Goal: Use online tool/utility: Utilize a website feature to perform a specific function

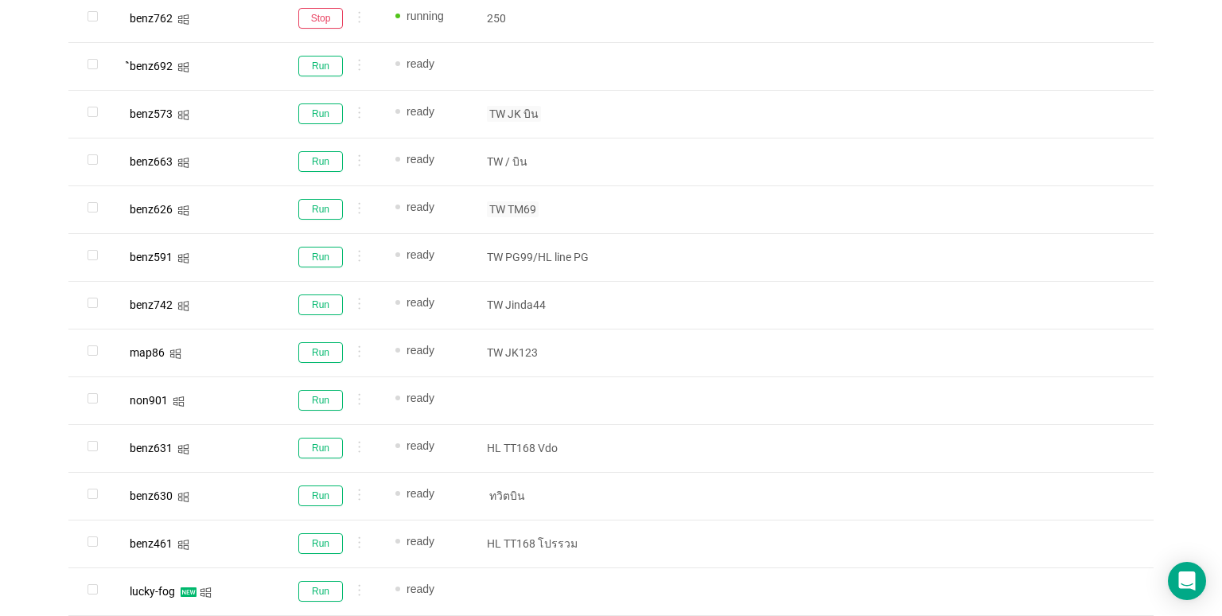
scroll to position [652, 0]
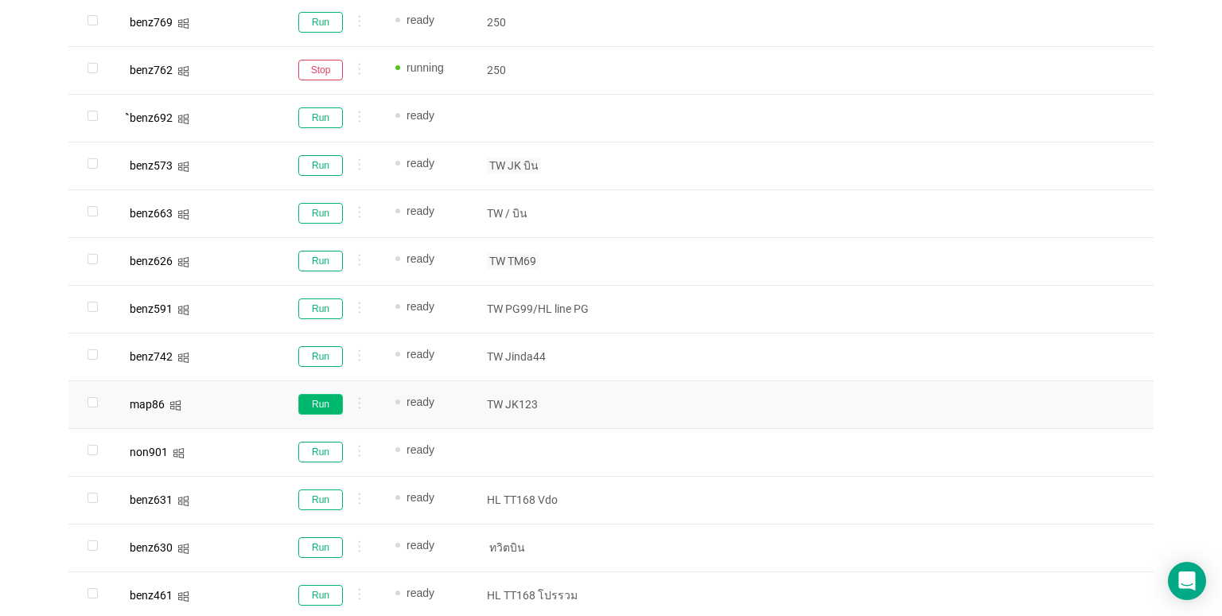
click at [309, 411] on button "Run" at bounding box center [320, 404] width 45 height 21
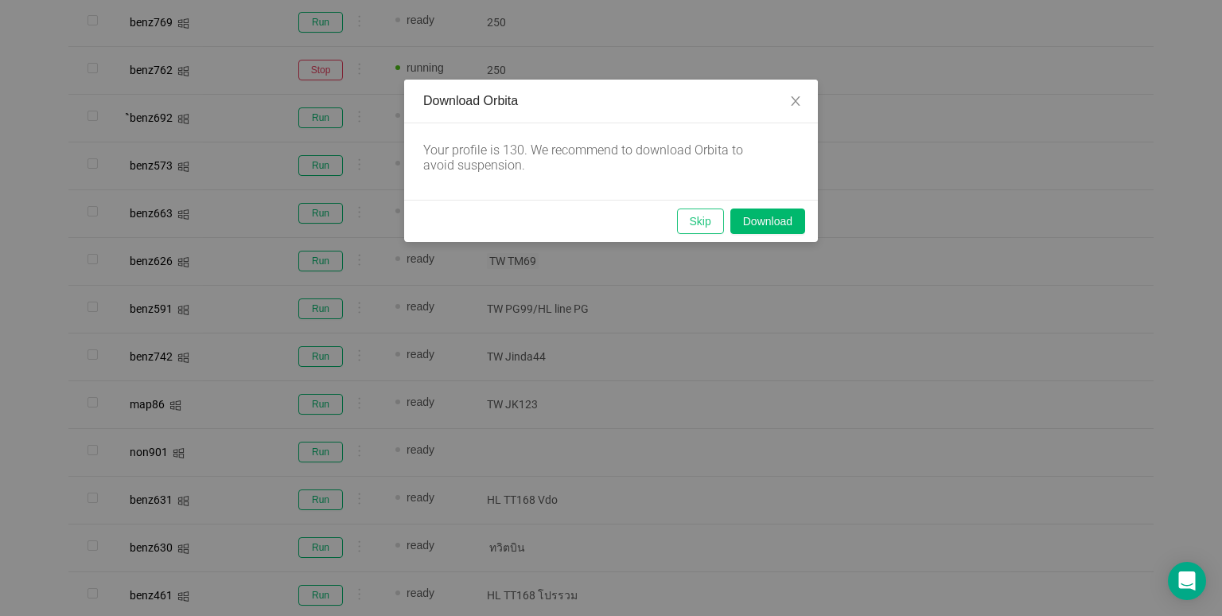
click at [691, 225] on button "Skip" at bounding box center [700, 220] width 47 height 25
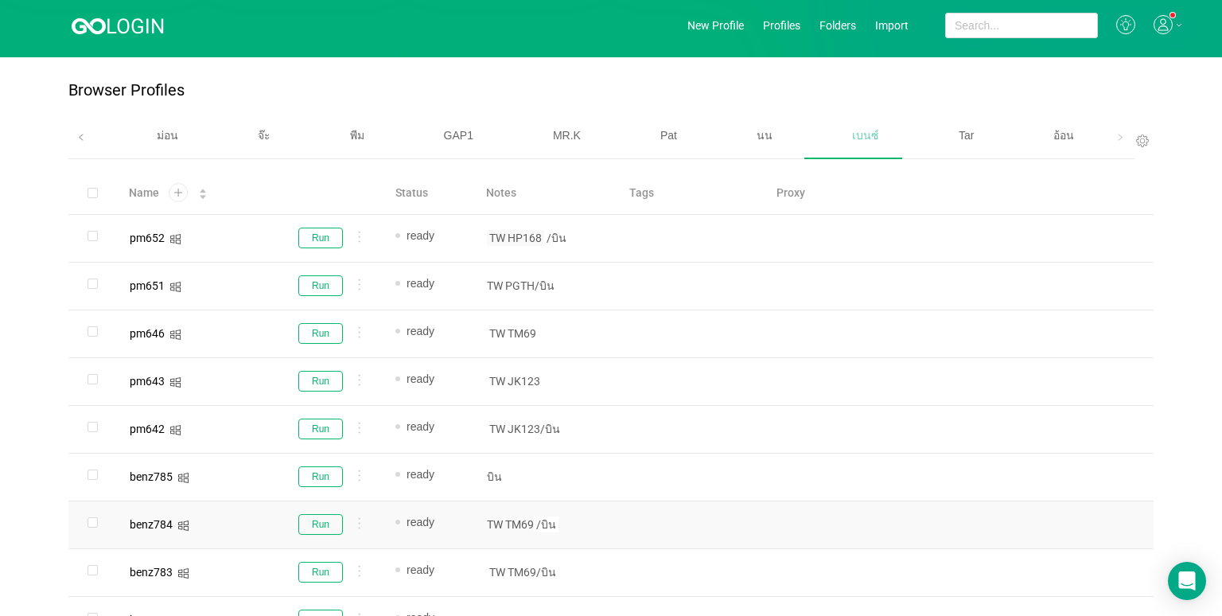
scroll to position [0, 0]
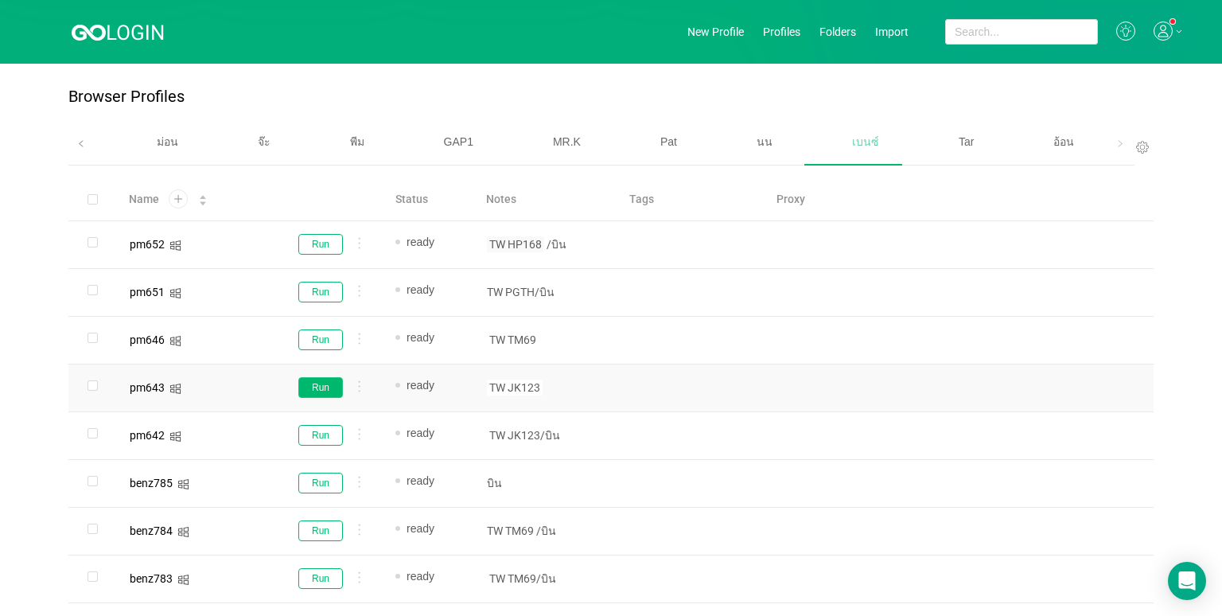
click at [325, 382] on button "Run" at bounding box center [320, 387] width 45 height 21
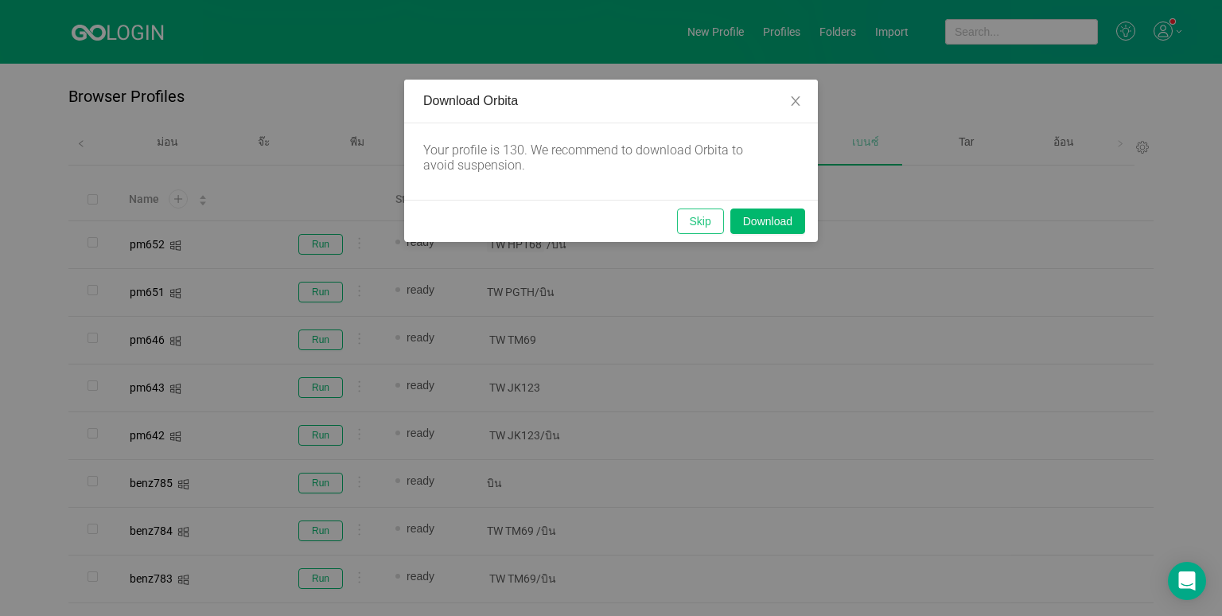
click at [693, 226] on button "Skip" at bounding box center [700, 220] width 47 height 25
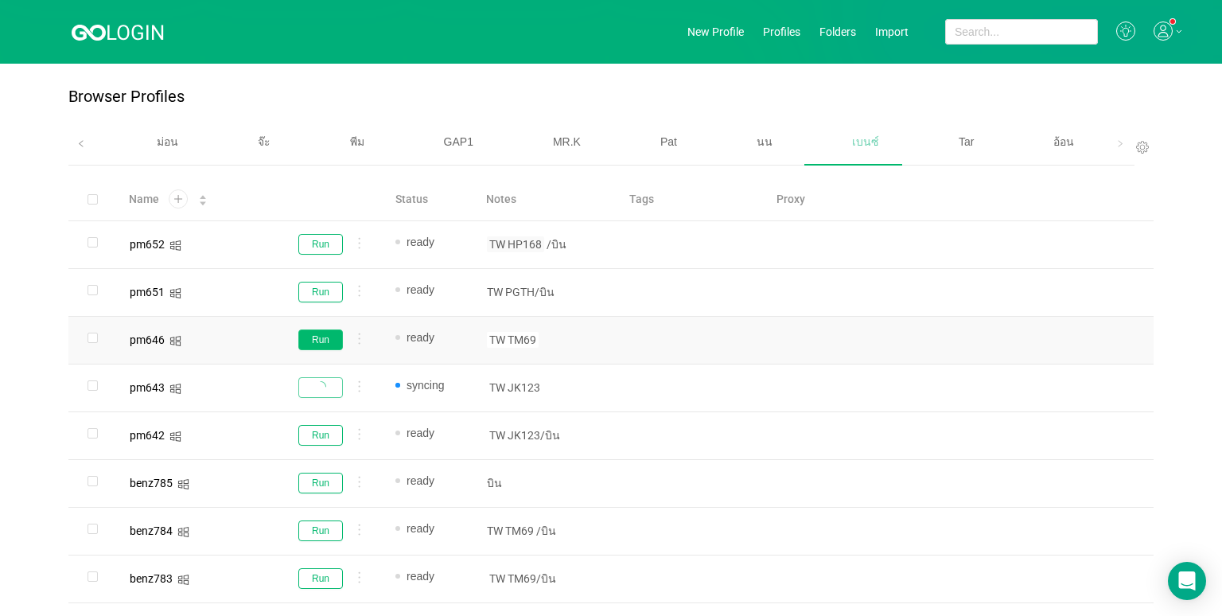
click at [321, 340] on button "Run" at bounding box center [320, 339] width 45 height 21
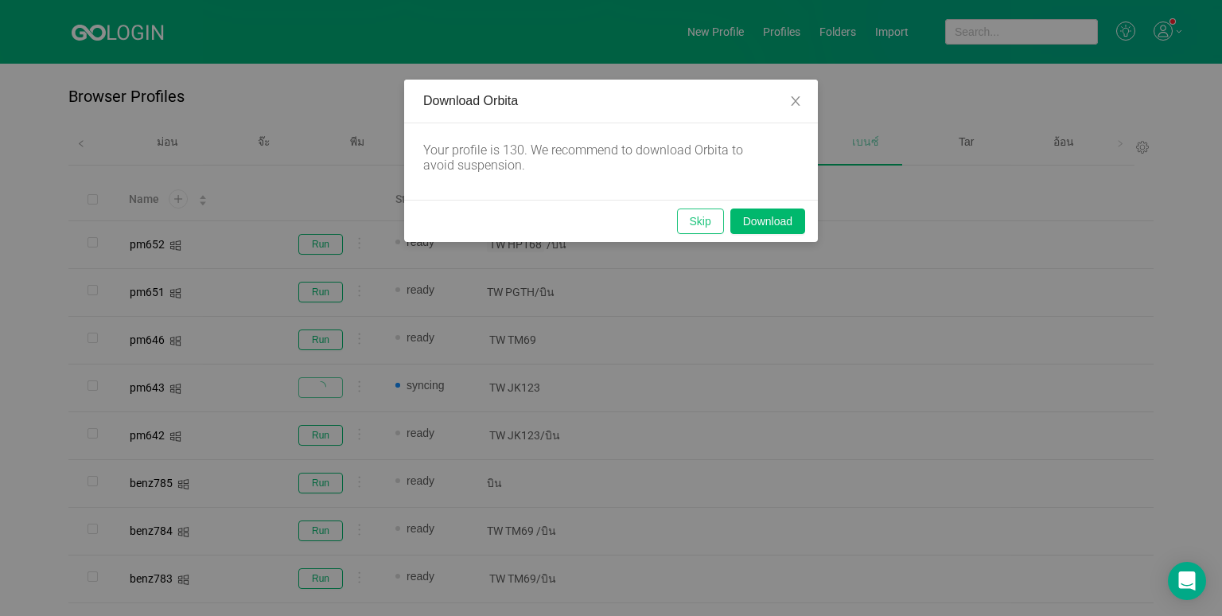
drag, startPoint x: 695, startPoint y: 219, endPoint x: 594, endPoint y: 289, distance: 122.9
click at [695, 219] on button "Skip" at bounding box center [700, 220] width 47 height 25
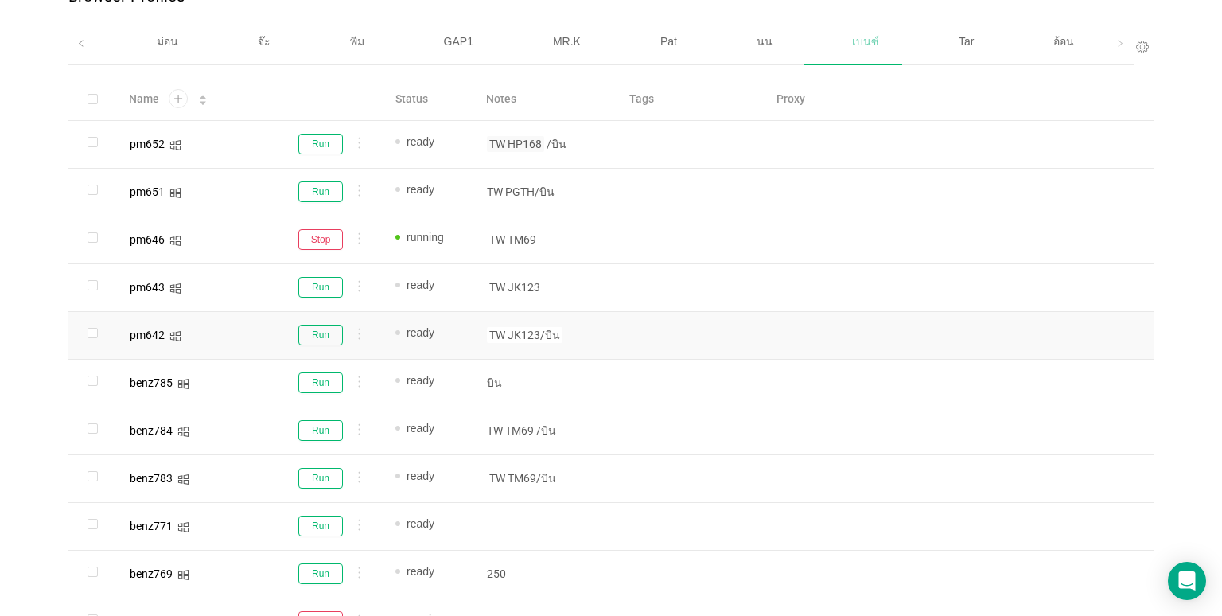
scroll to position [95, 0]
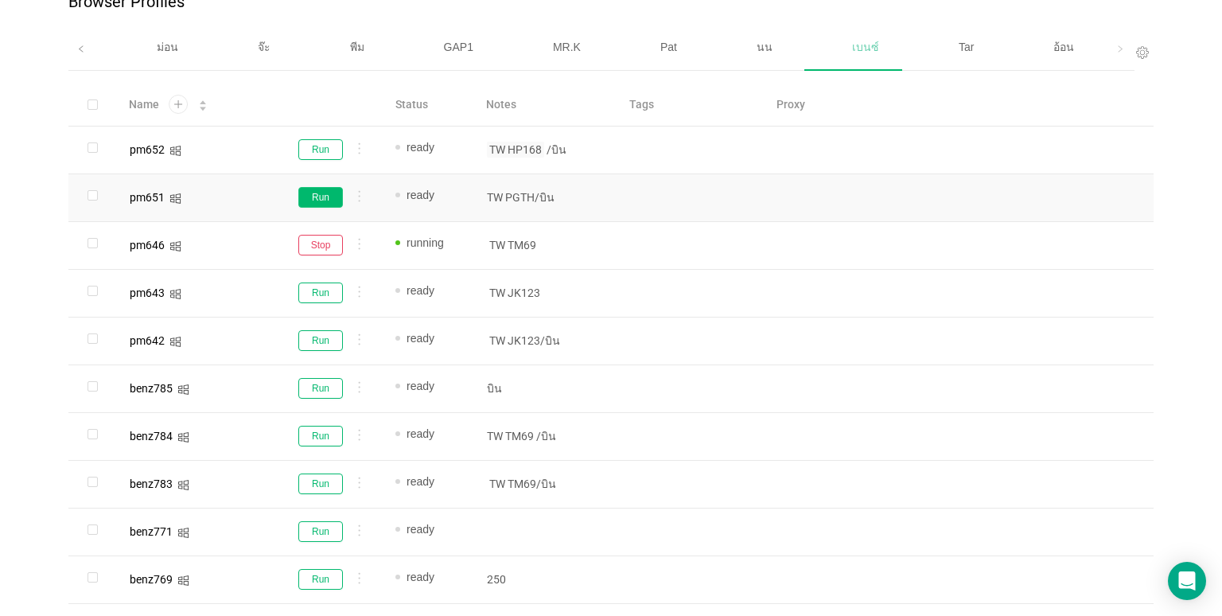
click at [314, 196] on button "Run" at bounding box center [320, 197] width 45 height 21
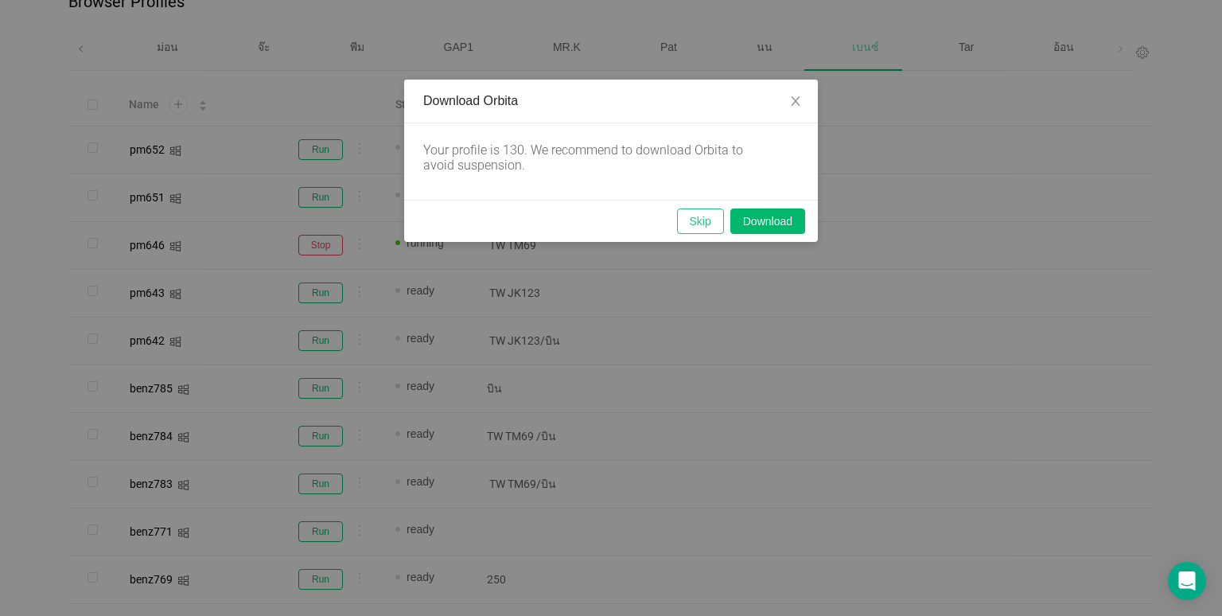
click at [711, 224] on button "Skip" at bounding box center [700, 220] width 47 height 25
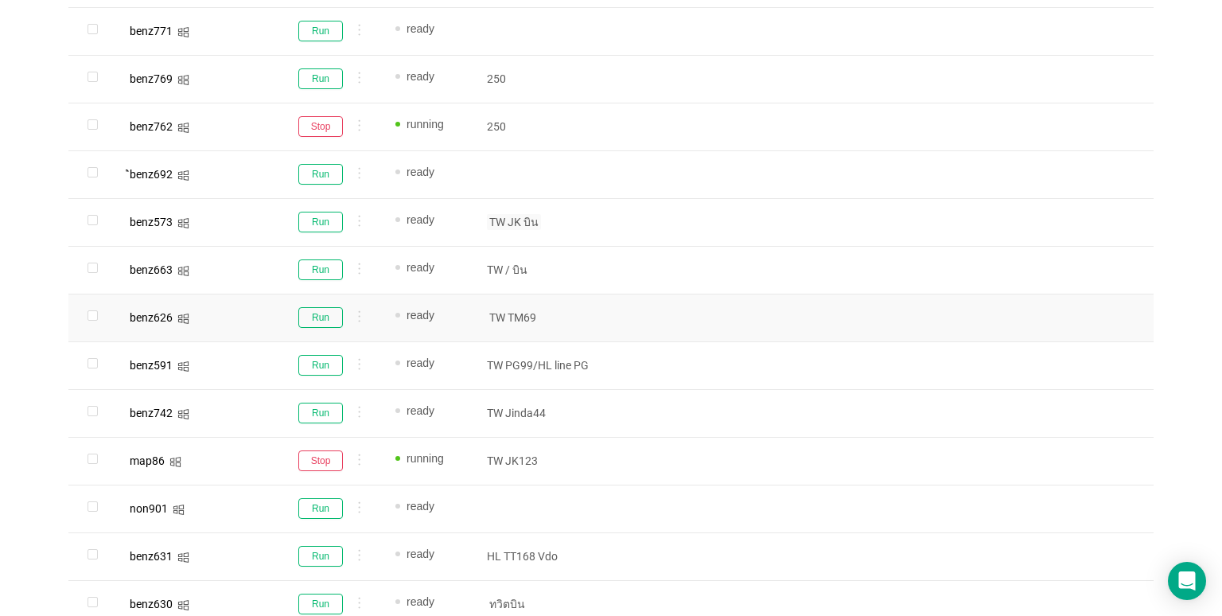
scroll to position [652, 0]
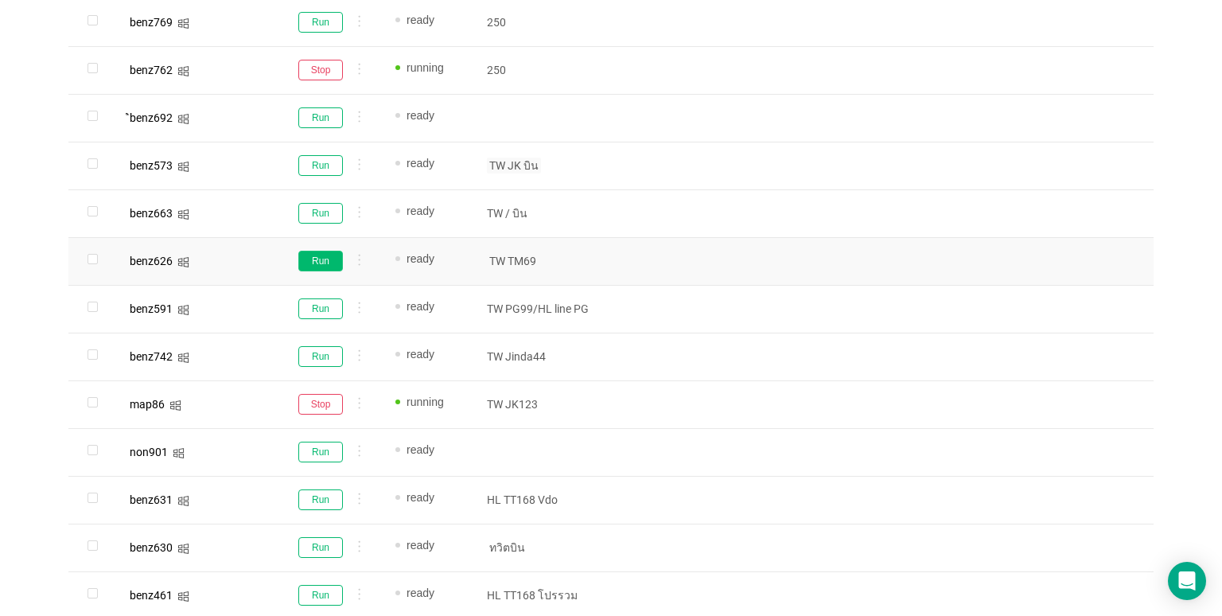
click at [318, 256] on button "Run" at bounding box center [320, 261] width 45 height 21
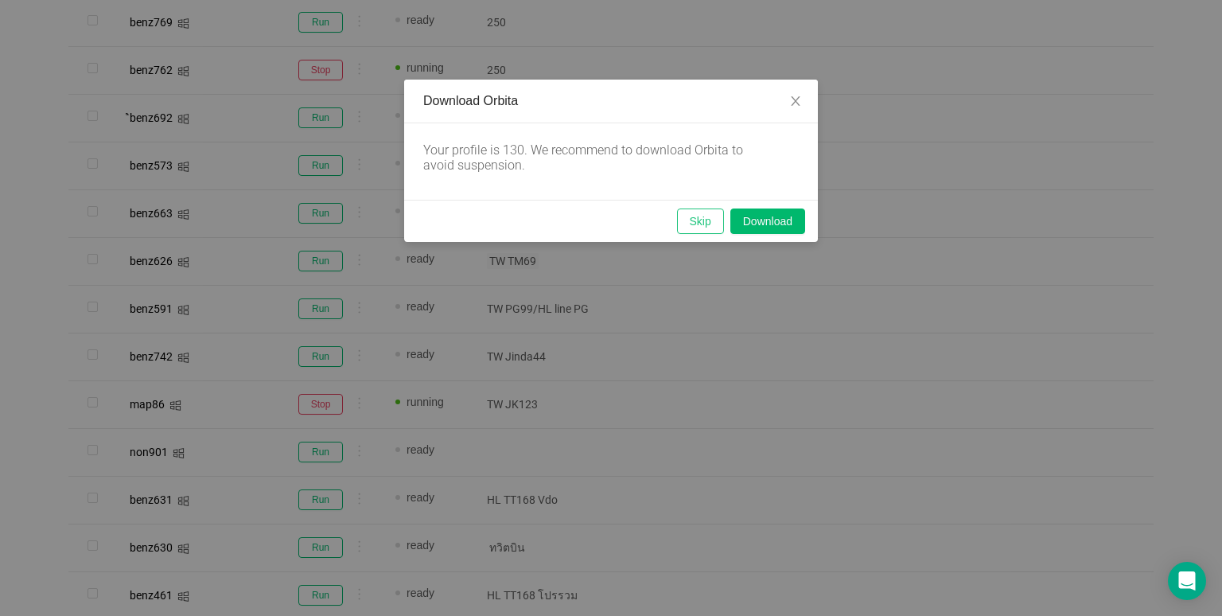
click at [703, 222] on button "Skip" at bounding box center [700, 220] width 47 height 25
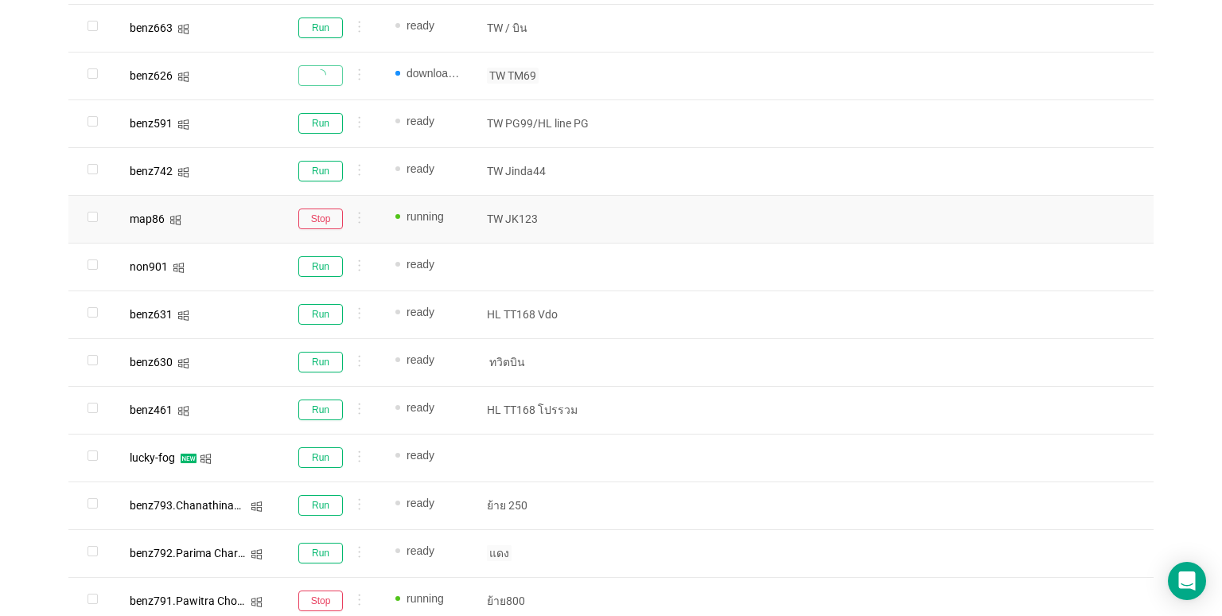
scroll to position [970, 0]
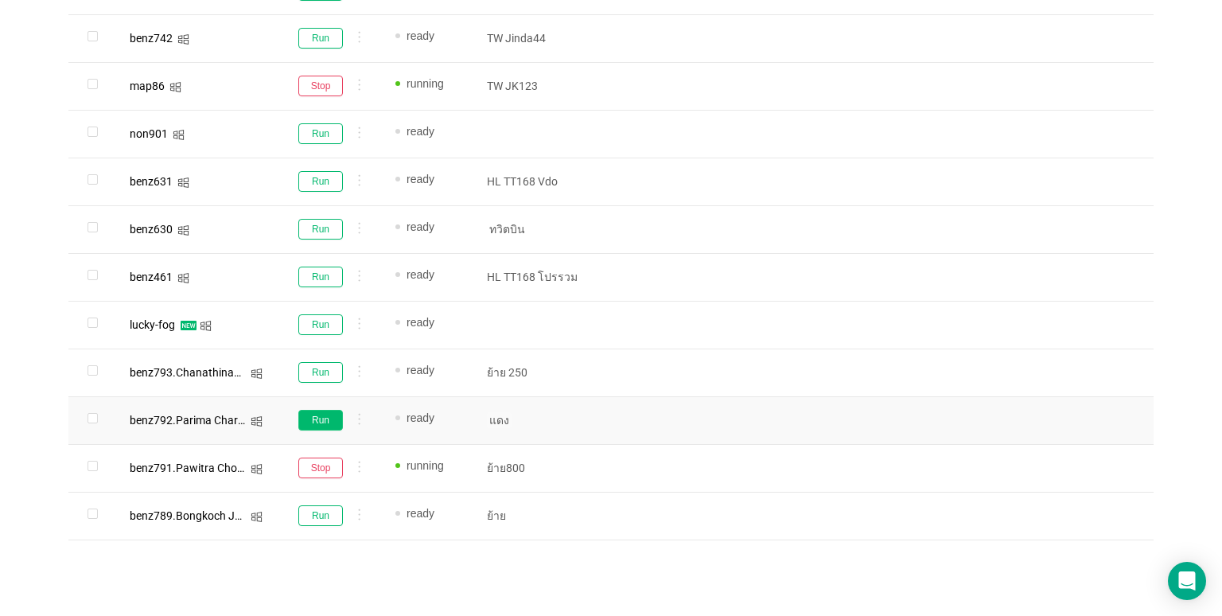
click at [306, 423] on button "Run" at bounding box center [320, 420] width 45 height 21
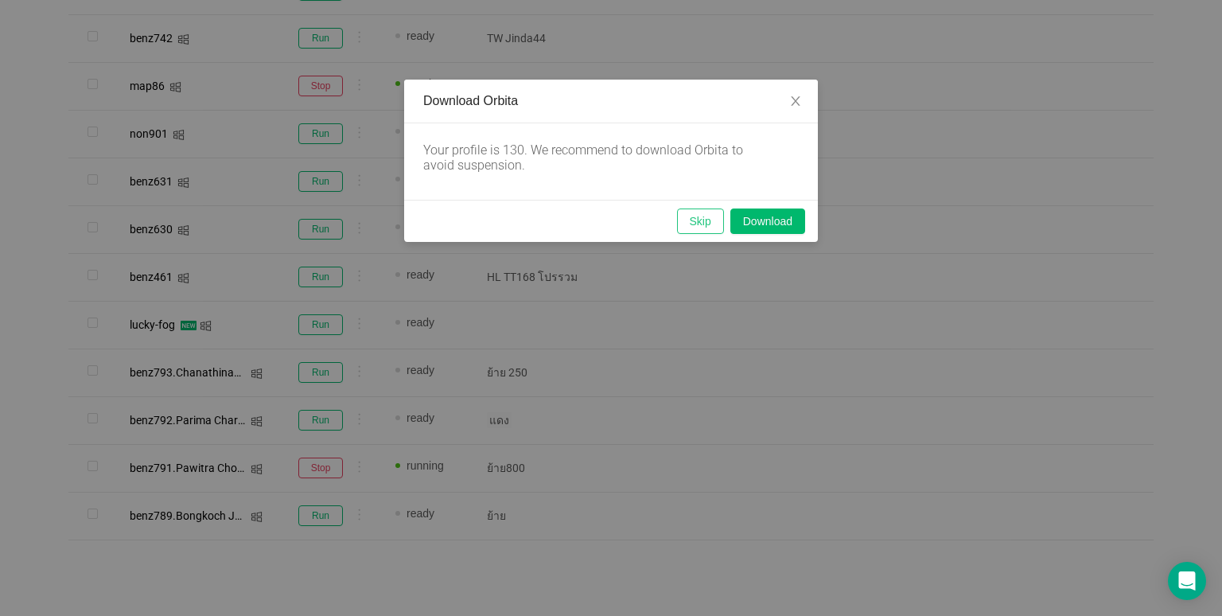
drag, startPoint x: 695, startPoint y: 213, endPoint x: 616, endPoint y: 391, distance: 194.9
click at [694, 213] on button "Skip" at bounding box center [700, 220] width 47 height 25
